Goal: Find specific page/section

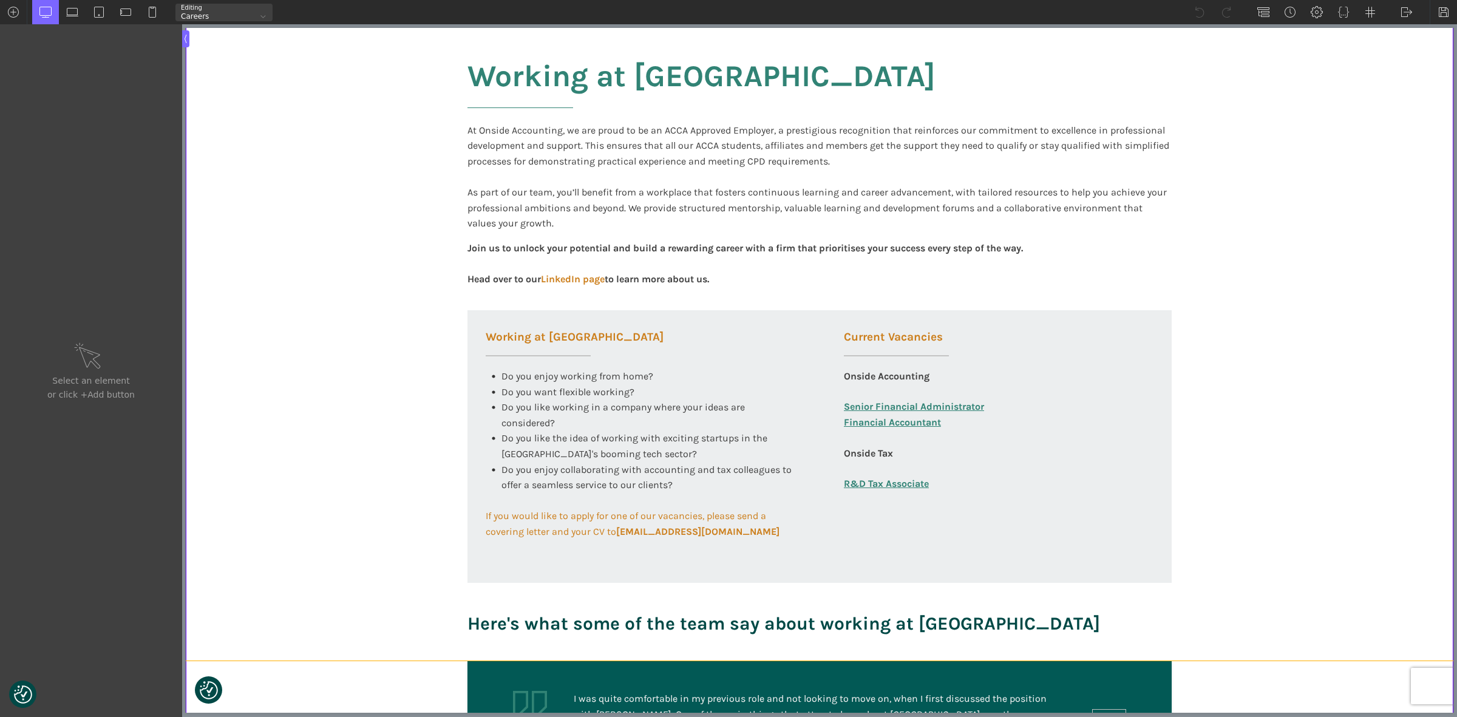
scroll to position [303, 0]
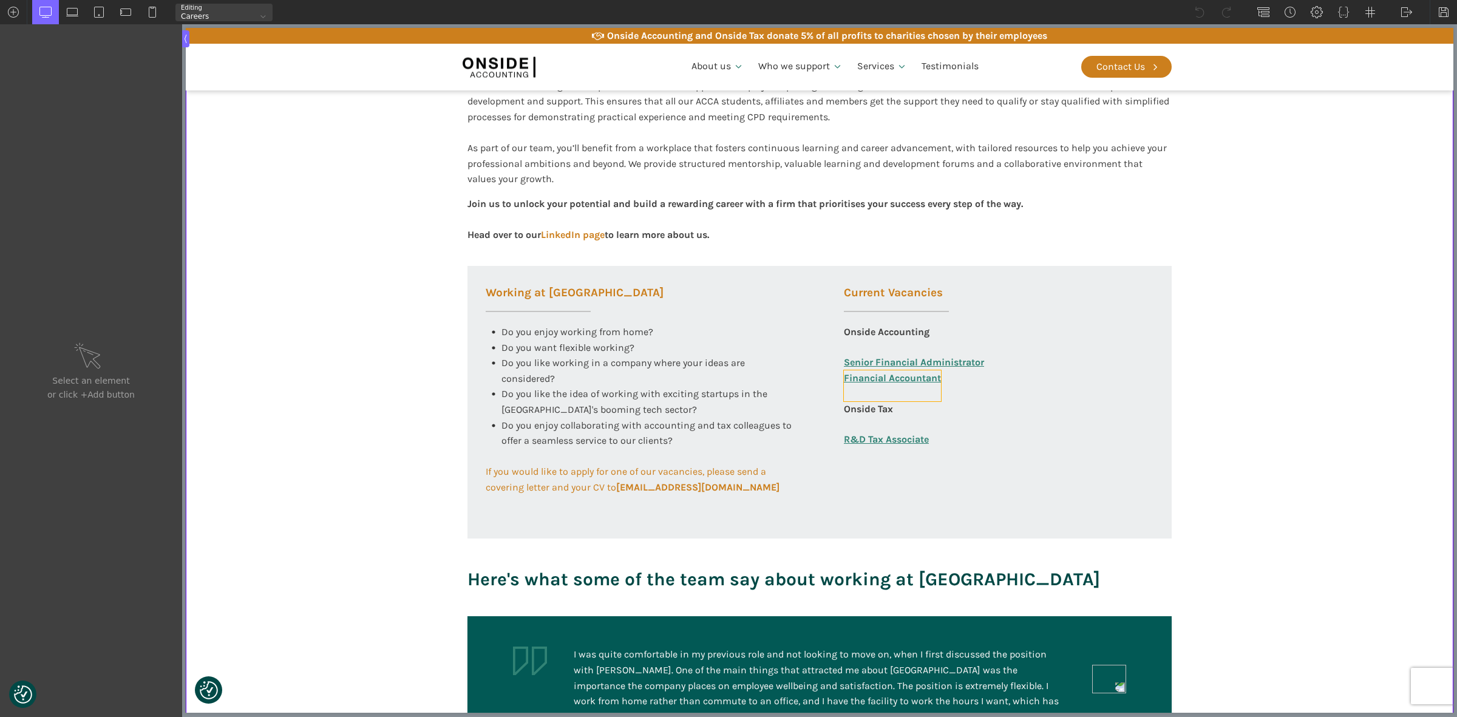
click at [889, 390] on link "Financial Accountant" at bounding box center [892, 385] width 97 height 31
type input "link_text-360-585"
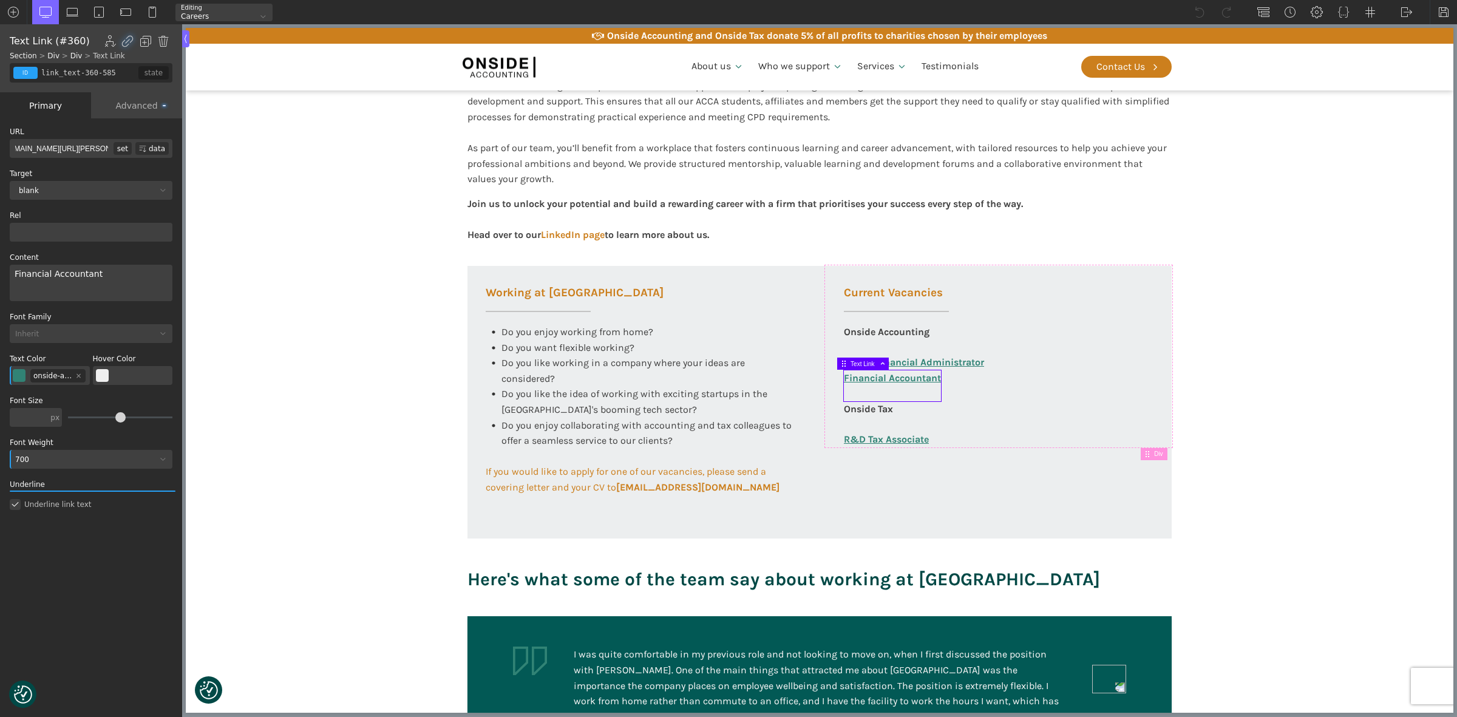
drag, startPoint x: 53, startPoint y: 146, endPoint x: 110, endPoint y: 147, distance: 56.4
click at [110, 147] on input "httphttp://[DOMAIN_NAME][URL][PERSON_NAME]" at bounding box center [62, 148] width 104 height 19
type input "httphttp://on09/FAC-[PERSON_NAME]-Sept-2025.pdf://"
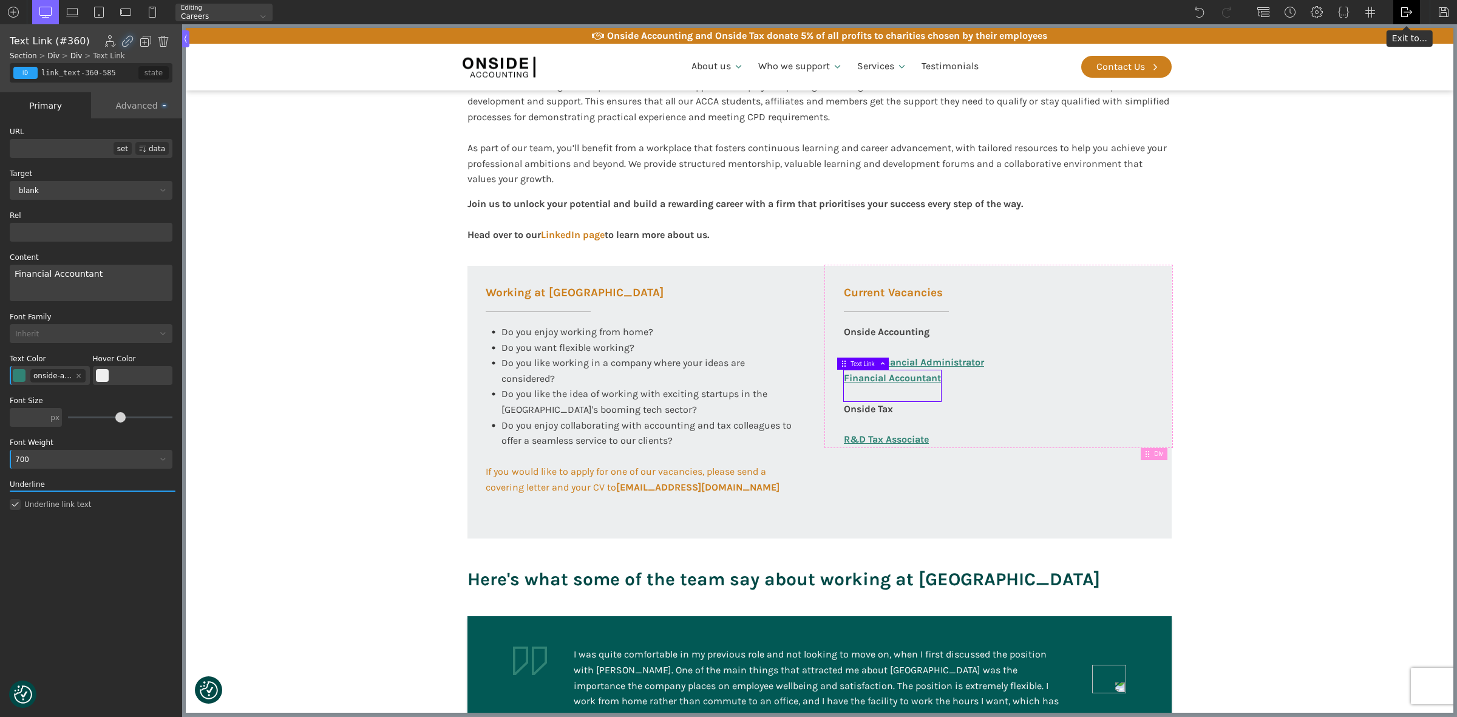
click at [1403, 11] on img at bounding box center [1406, 12] width 12 height 12
click at [1404, 34] on link "WP Admin" at bounding box center [1419, 31] width 52 height 19
